Goal: Obtain resource: Download file/media

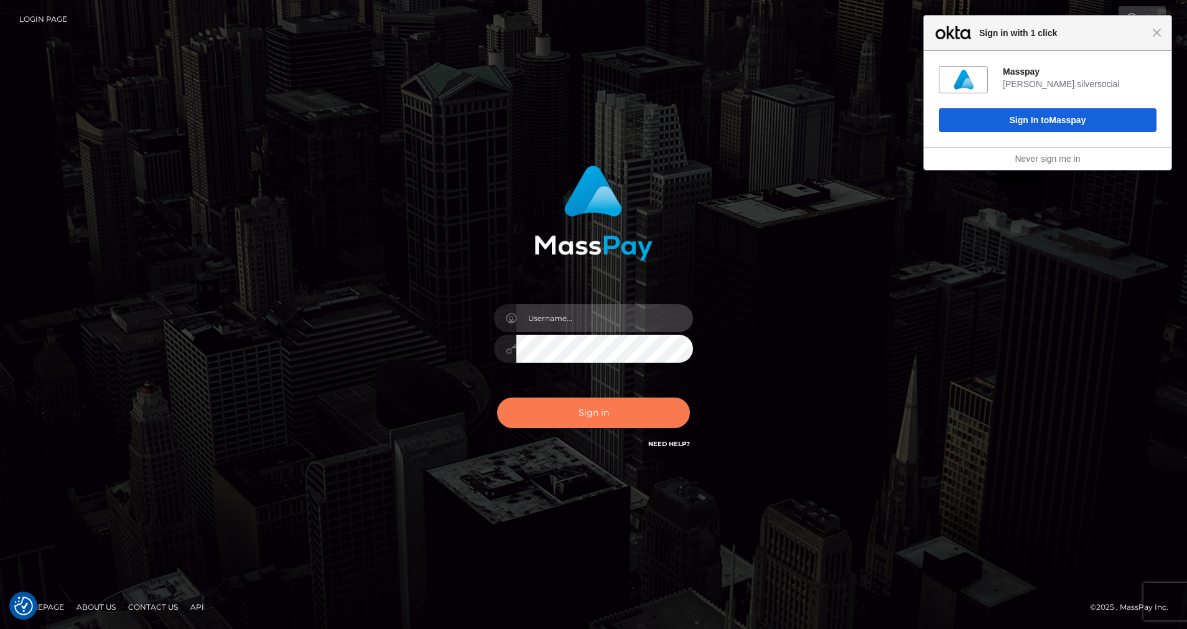
type input "cris.silversocial"
click at [640, 404] on button "Sign in" at bounding box center [593, 413] width 193 height 30
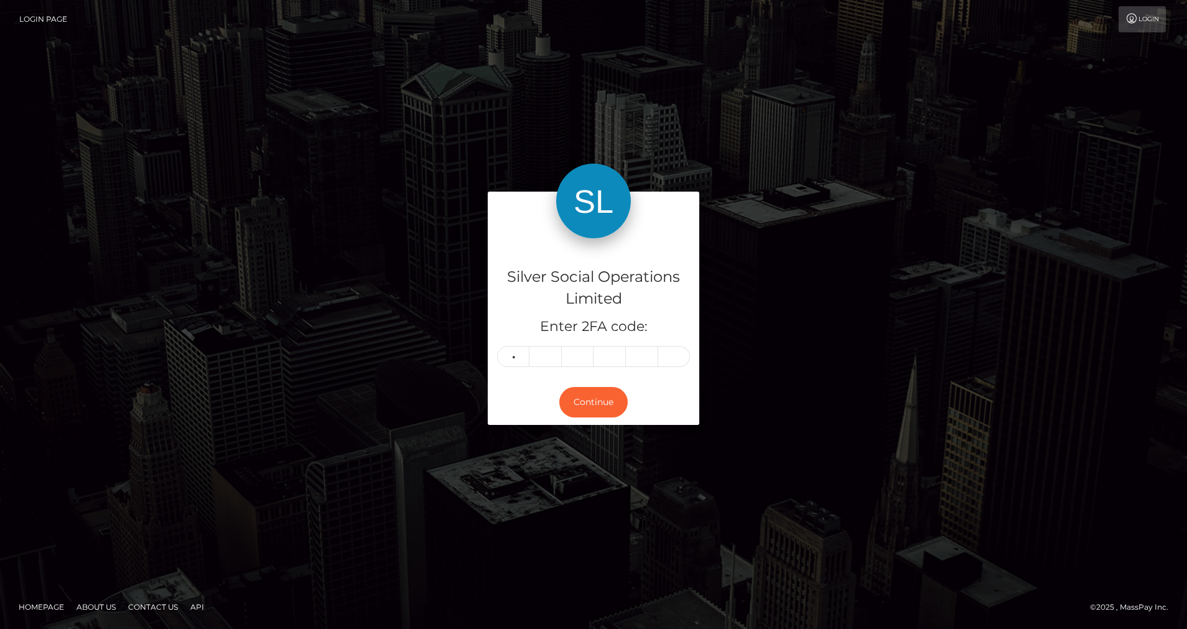
type input "6"
type input "1"
type input "4"
type input "7"
type input "1"
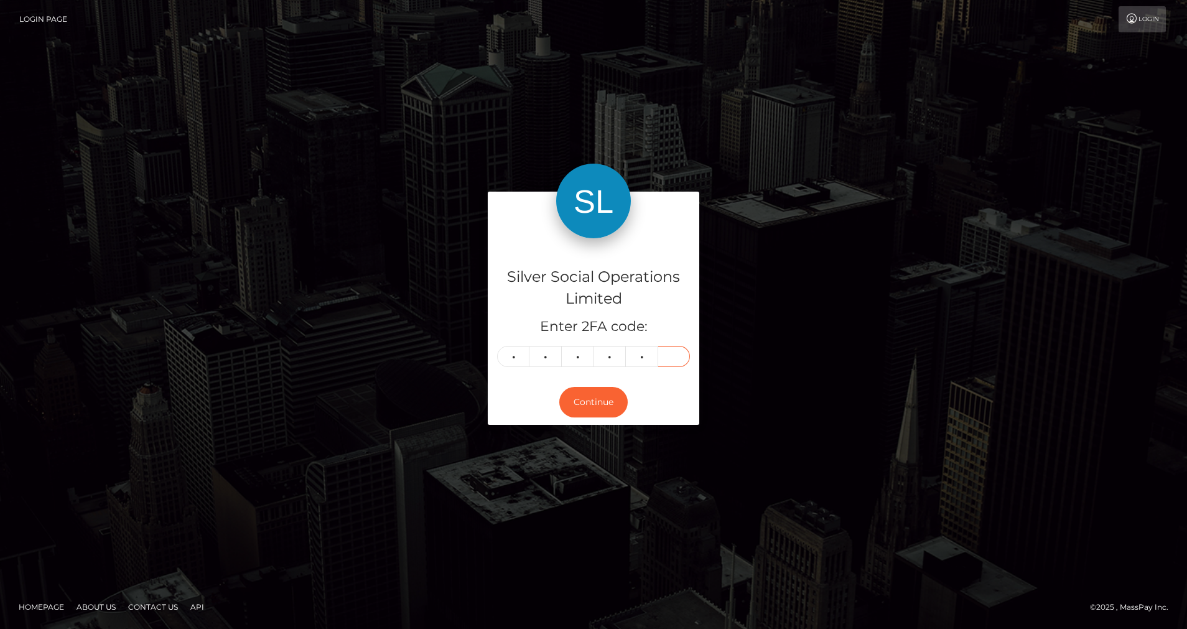
type input "8"
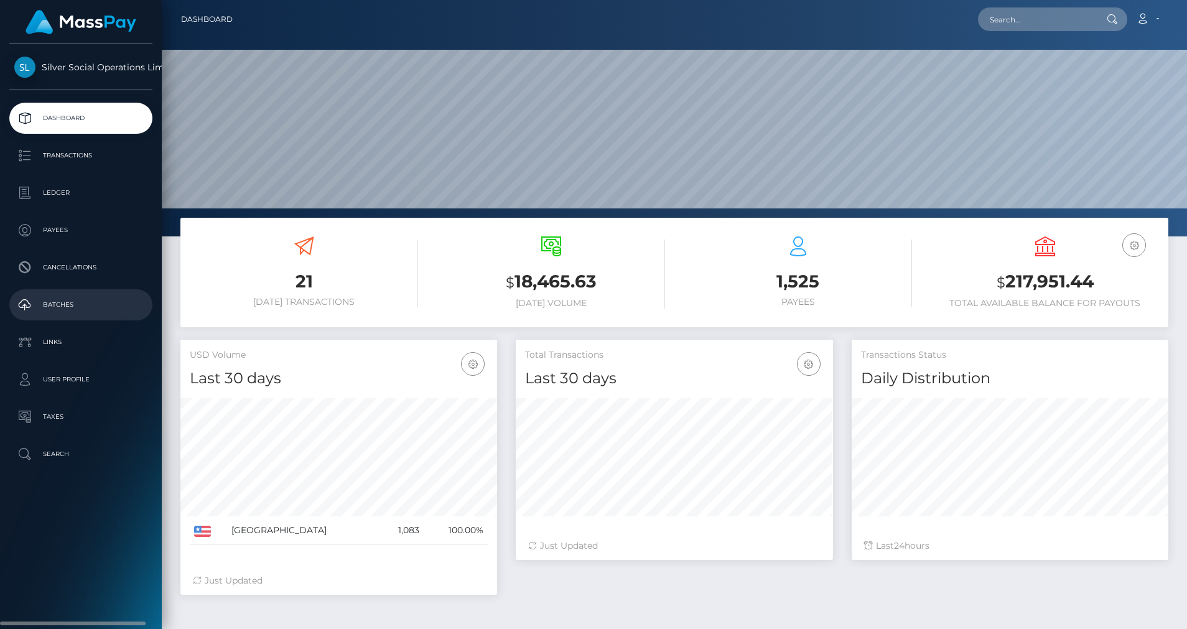
scroll to position [221, 317]
click at [66, 189] on p "Ledger" at bounding box center [80, 193] width 133 height 19
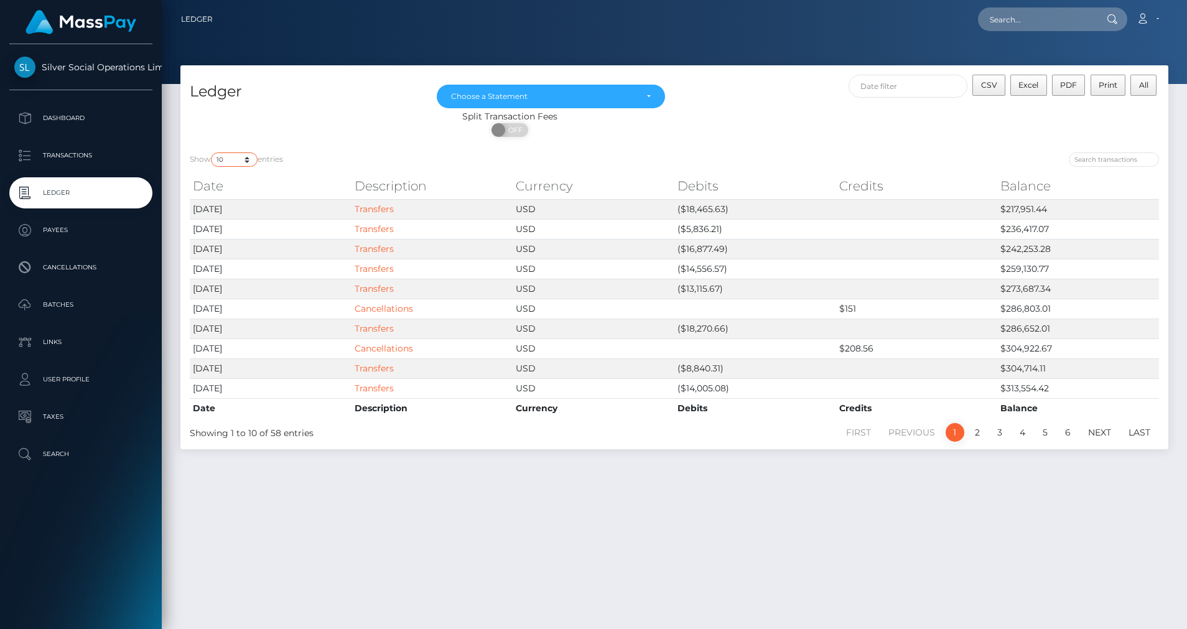
click at [248, 164] on select "10 25 50 100 250" at bounding box center [234, 159] width 47 height 14
select select "100"
click at [212, 152] on select "10 25 50 100 250" at bounding box center [234, 159] width 47 height 14
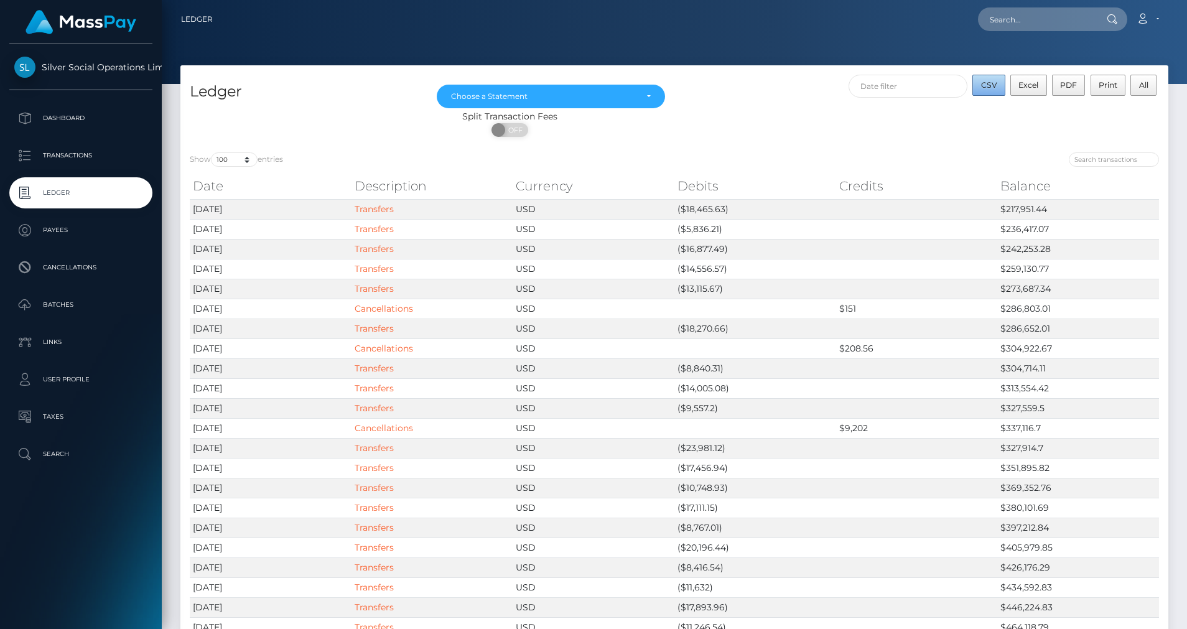
click at [998, 83] on button "CSV" at bounding box center [988, 85] width 33 height 21
click at [579, 100] on div "Choose a Statement" at bounding box center [543, 96] width 185 height 10
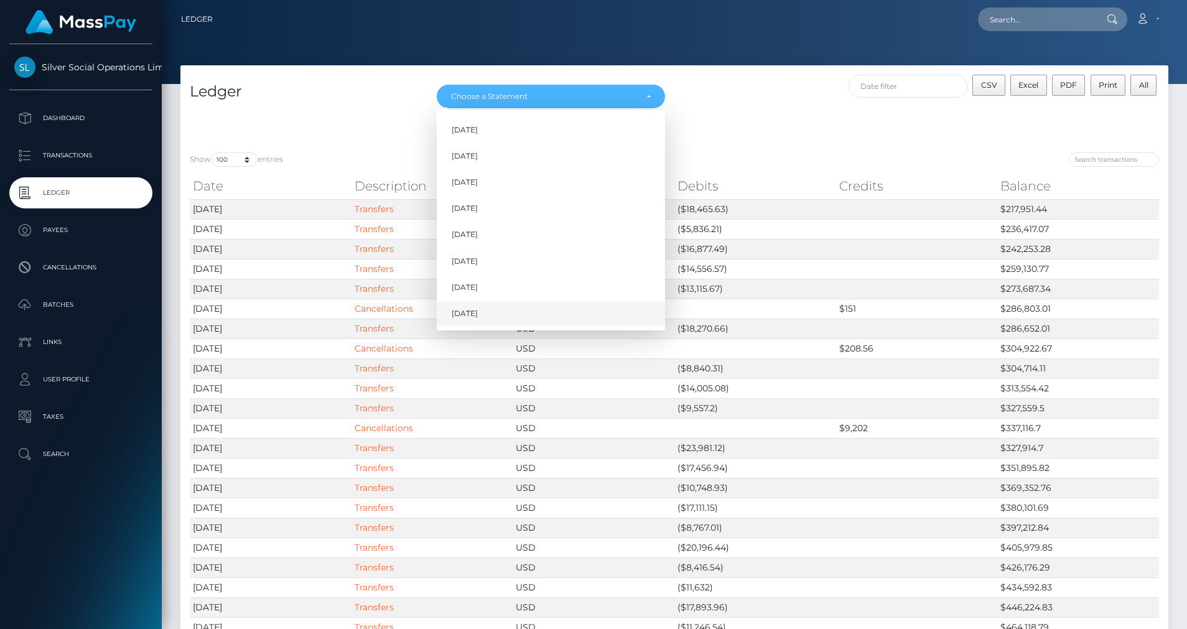
click at [477, 308] on span "Aug 2025" at bounding box center [465, 313] width 26 height 11
select select "Aug 2025"
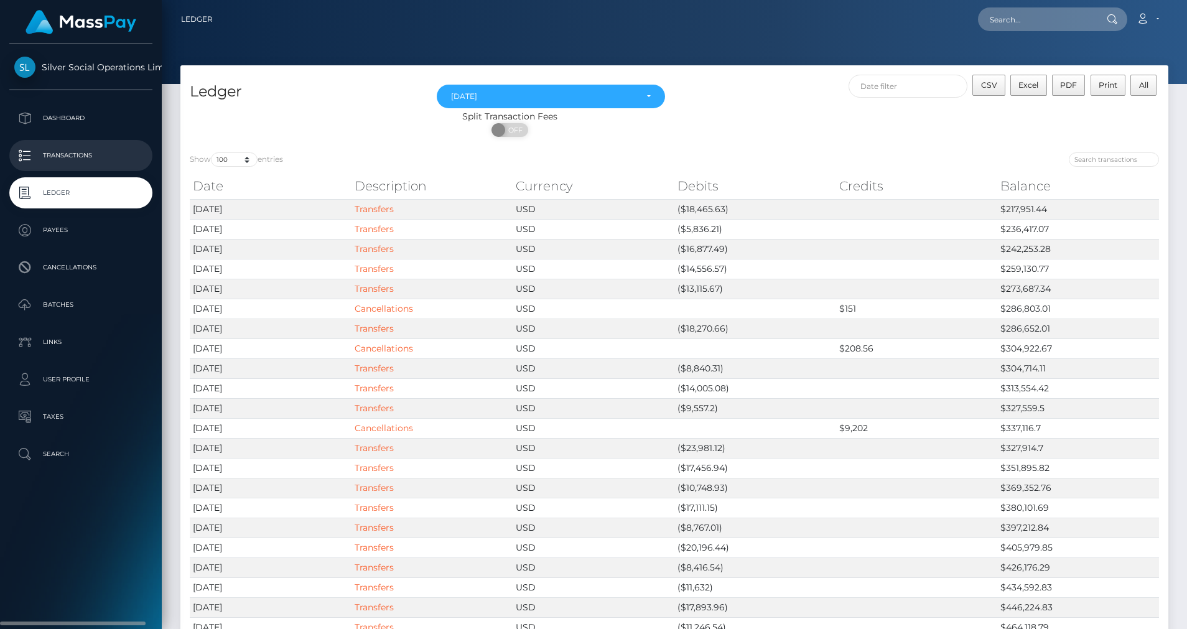
click at [65, 152] on p "Transactions" at bounding box center [80, 155] width 133 height 19
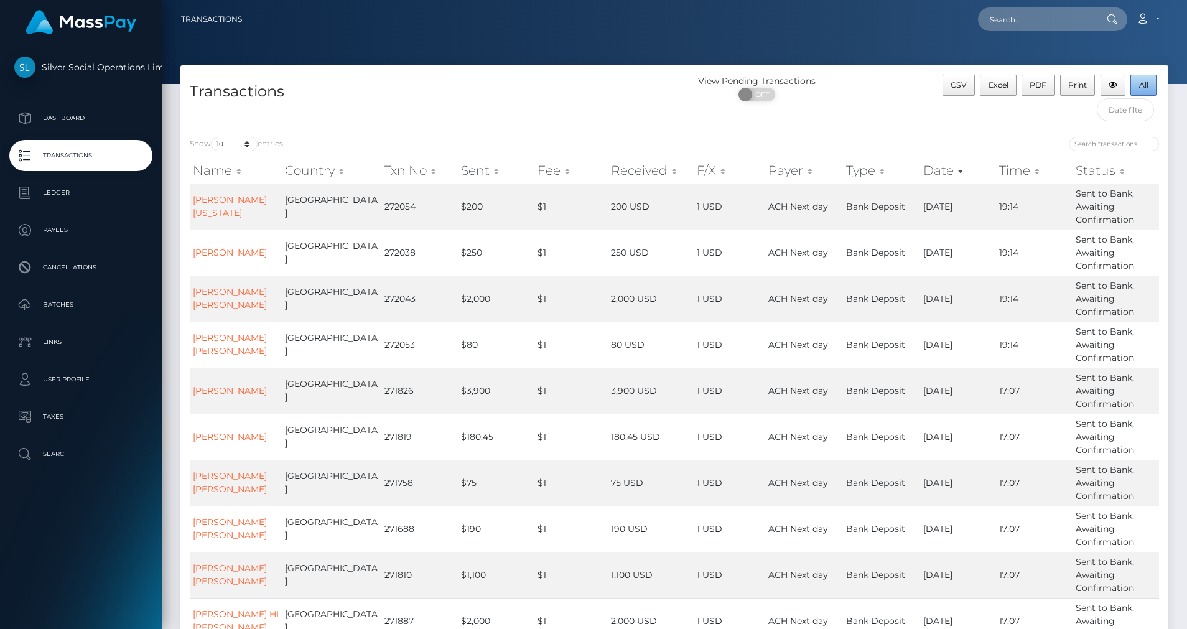
click at [1150, 88] on button "All" at bounding box center [1143, 85] width 26 height 21
